Goal: Transaction & Acquisition: Purchase product/service

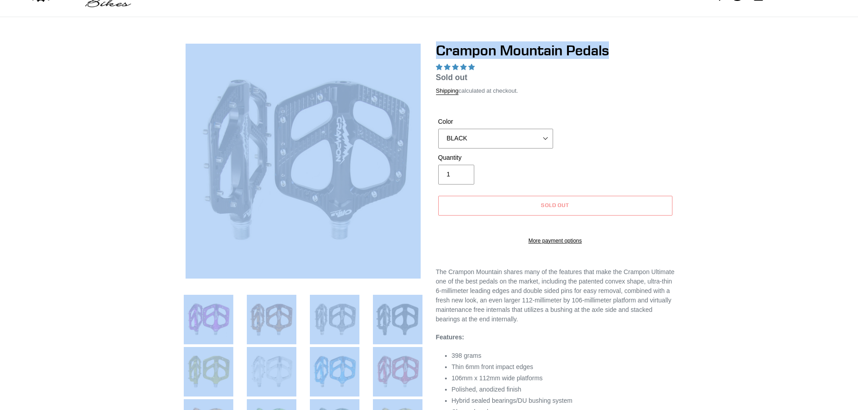
select select "highest-rating"
drag, startPoint x: 617, startPoint y: 51, endPoint x: 419, endPoint y: 54, distance: 198.1
click at [419, 54] on div at bounding box center [422, 277] width 504 height 470
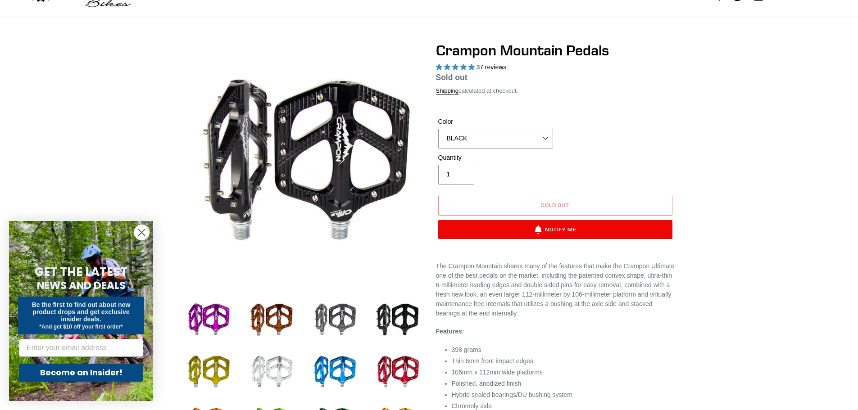
click at [742, 65] on div at bounding box center [429, 274] width 858 height 464
click at [622, 48] on h1 "Crampon Mountain Pedals" at bounding box center [555, 50] width 239 height 17
drag, startPoint x: 604, startPoint y: 48, endPoint x: 439, endPoint y: 47, distance: 164.8
click at [439, 47] on h1 "Crampon Mountain Pedals" at bounding box center [555, 50] width 239 height 17
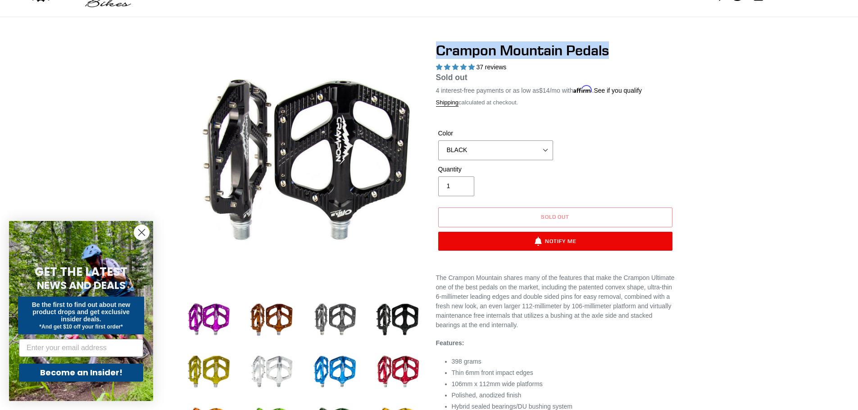
copy h1 "Crampon Mountain Pedals"
click at [733, 69] on div at bounding box center [429, 280] width 858 height 476
click at [502, 156] on select "GRAY BLACK STEALTH - Sold out POLISHED RED BLUE [GEOGRAPHIC_DATA] ORANGE PNW GR…" at bounding box center [495, 150] width 115 height 20
click at [438, 140] on select "GRAY BLACK STEALTH - Sold out POLISHED RED BLUE [GEOGRAPHIC_DATA] ORANGE PNW GR…" at bounding box center [495, 150] width 115 height 20
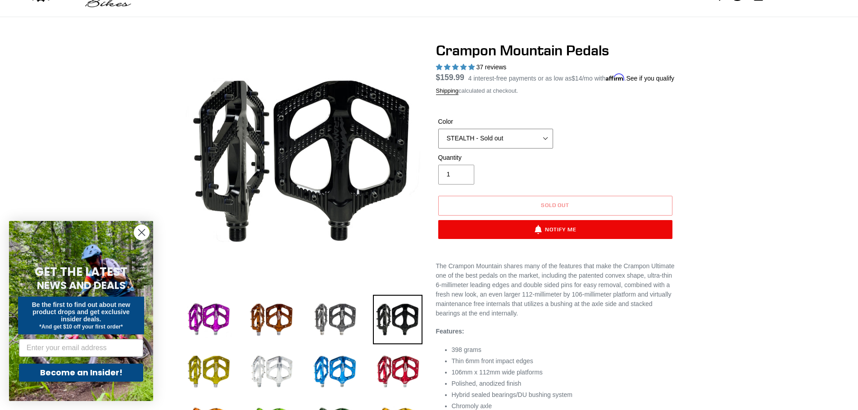
click at [496, 149] on select "GRAY BLACK STEALTH - Sold out POLISHED RED BLUE [GEOGRAPHIC_DATA] ORANGE PNW GR…" at bounding box center [495, 139] width 115 height 20
click at [500, 149] on select "GRAY BLACK STEALTH - Sold out POLISHED RED BLUE [GEOGRAPHIC_DATA] ORANGE PNW GR…" at bounding box center [495, 139] width 115 height 20
click at [438, 139] on select "GRAY BLACK STEALTH - Sold out POLISHED RED BLUE [GEOGRAPHIC_DATA] ORANGE PNW GR…" at bounding box center [495, 139] width 115 height 20
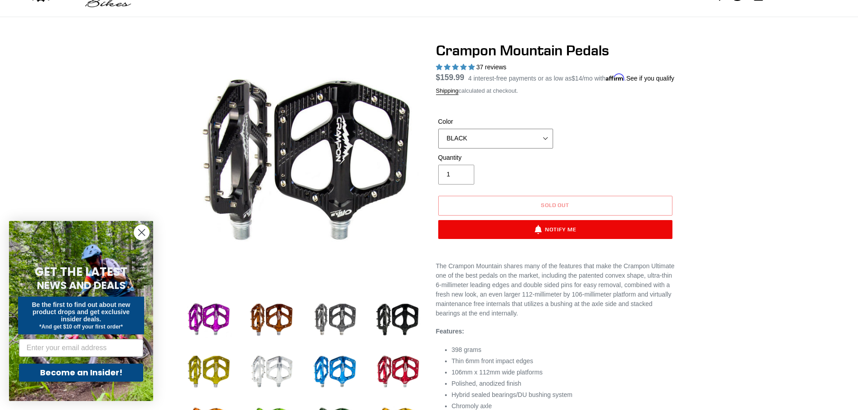
click at [489, 149] on select "GRAY BLACK STEALTH - Sold out POLISHED RED BLUE [GEOGRAPHIC_DATA] ORANGE PNW GR…" at bounding box center [495, 139] width 115 height 20
select select "RED"
click at [438, 139] on select "GRAY BLACK STEALTH - Sold out POLISHED RED BLUE [GEOGRAPHIC_DATA] ORANGE PNW GR…" at bounding box center [495, 139] width 115 height 20
